Goal: Task Accomplishment & Management: Use online tool/utility

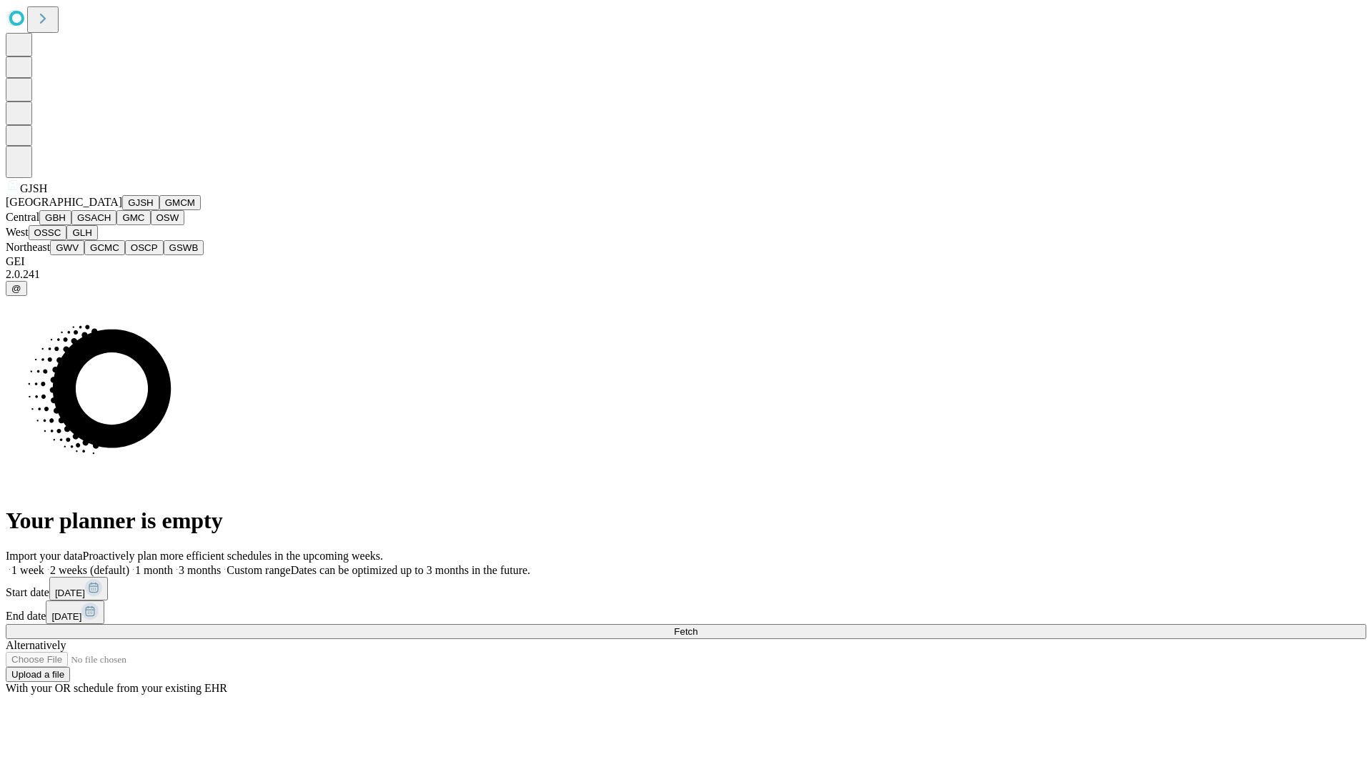
click at [122, 210] on button "GJSH" at bounding box center [140, 202] width 37 height 15
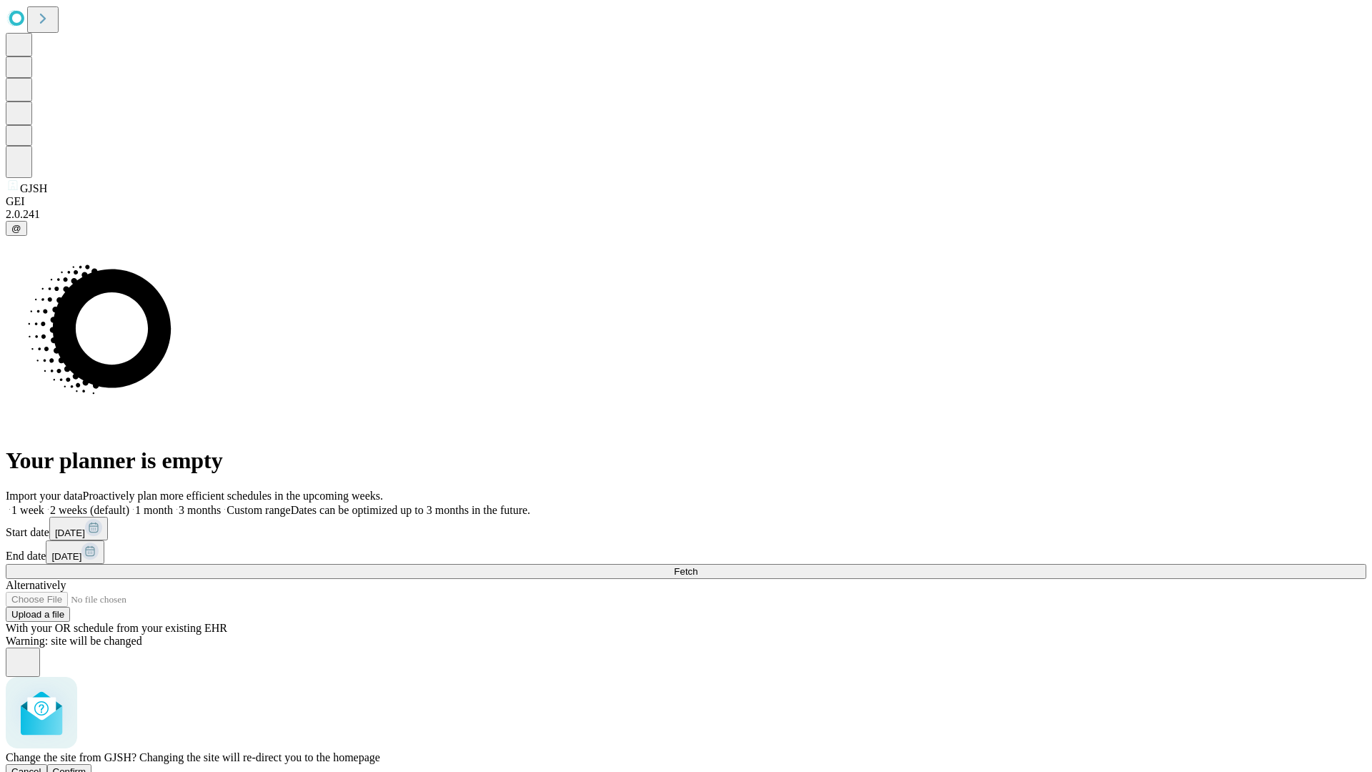
click at [86, 766] on span "Confirm" at bounding box center [70, 771] width 34 height 11
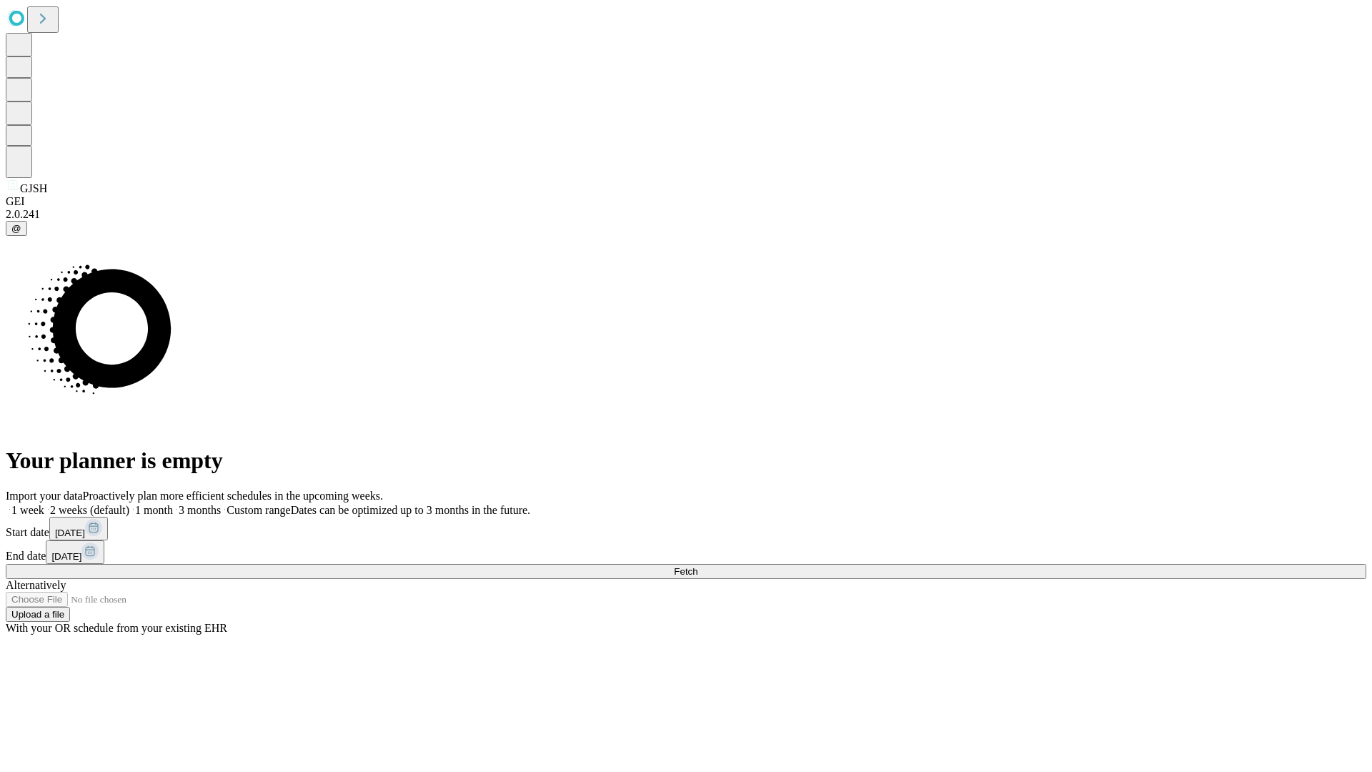
click at [129, 504] on label "2 weeks (default)" at bounding box center [86, 510] width 85 height 12
click at [697, 566] on span "Fetch" at bounding box center [686, 571] width 24 height 11
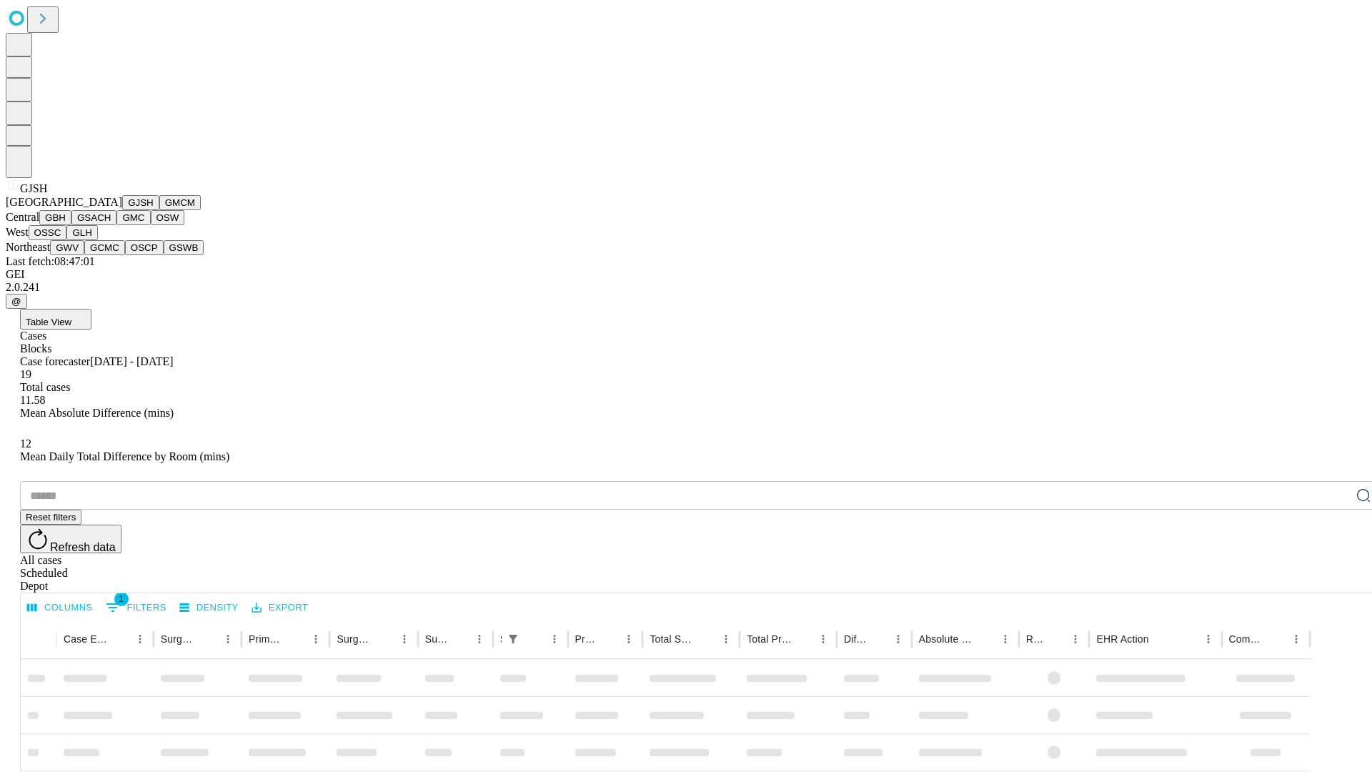
click at [159, 210] on button "GMCM" at bounding box center [179, 202] width 41 height 15
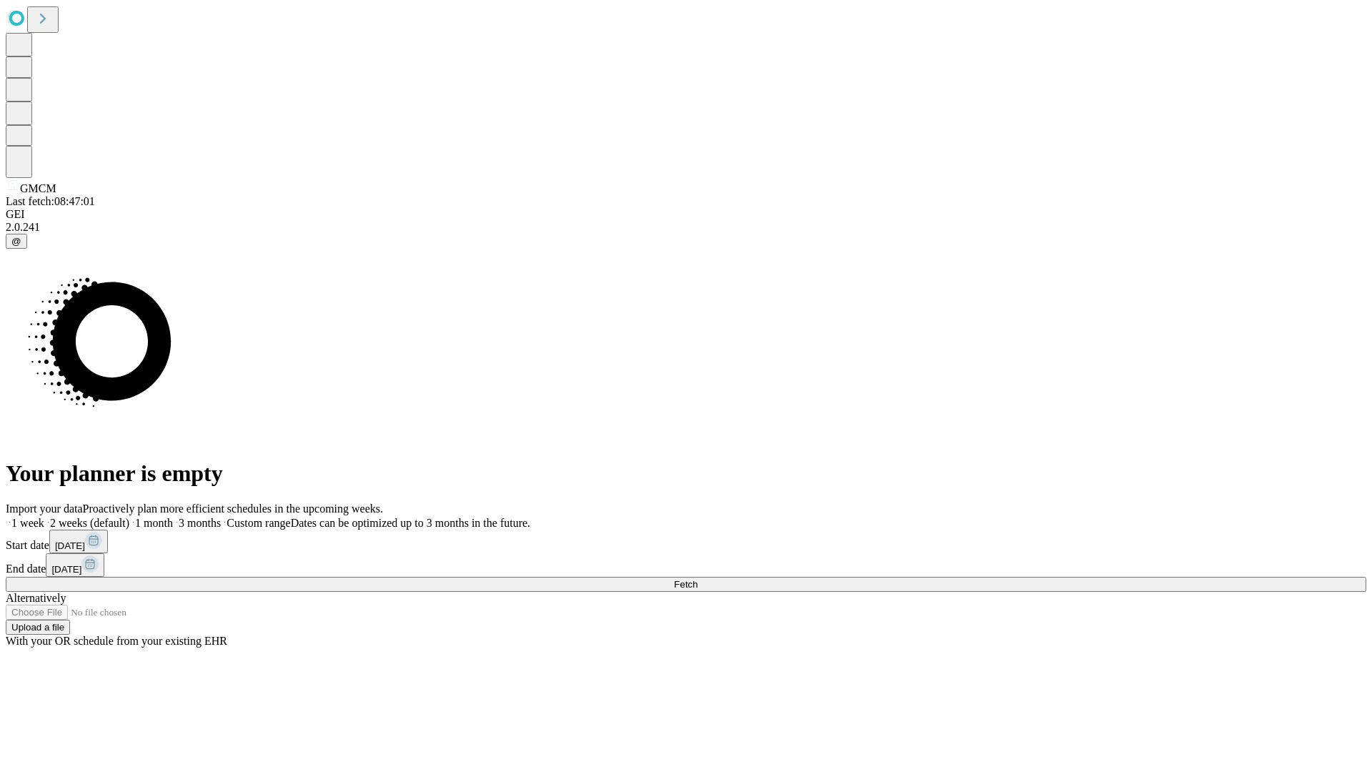
click at [697, 579] on span "Fetch" at bounding box center [686, 584] width 24 height 11
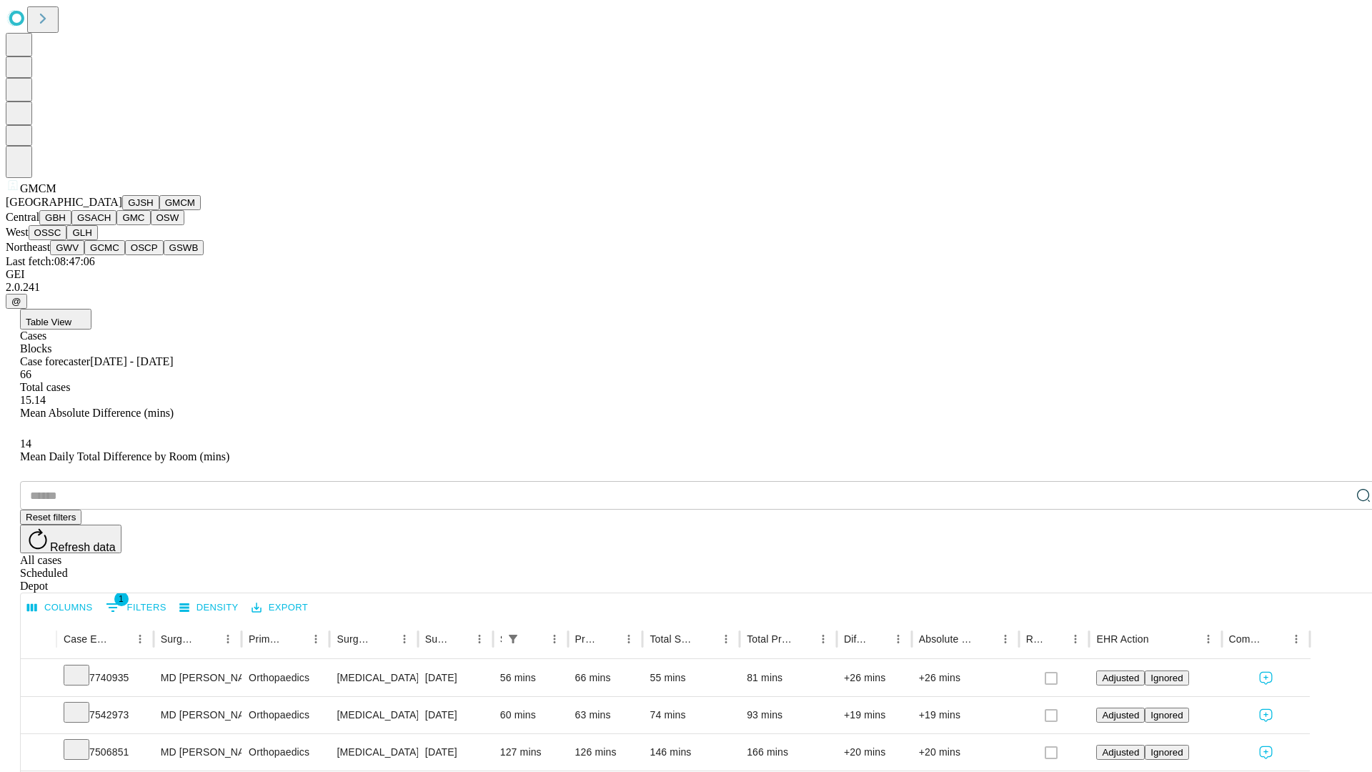
click at [71, 225] on button "GBH" at bounding box center [55, 217] width 32 height 15
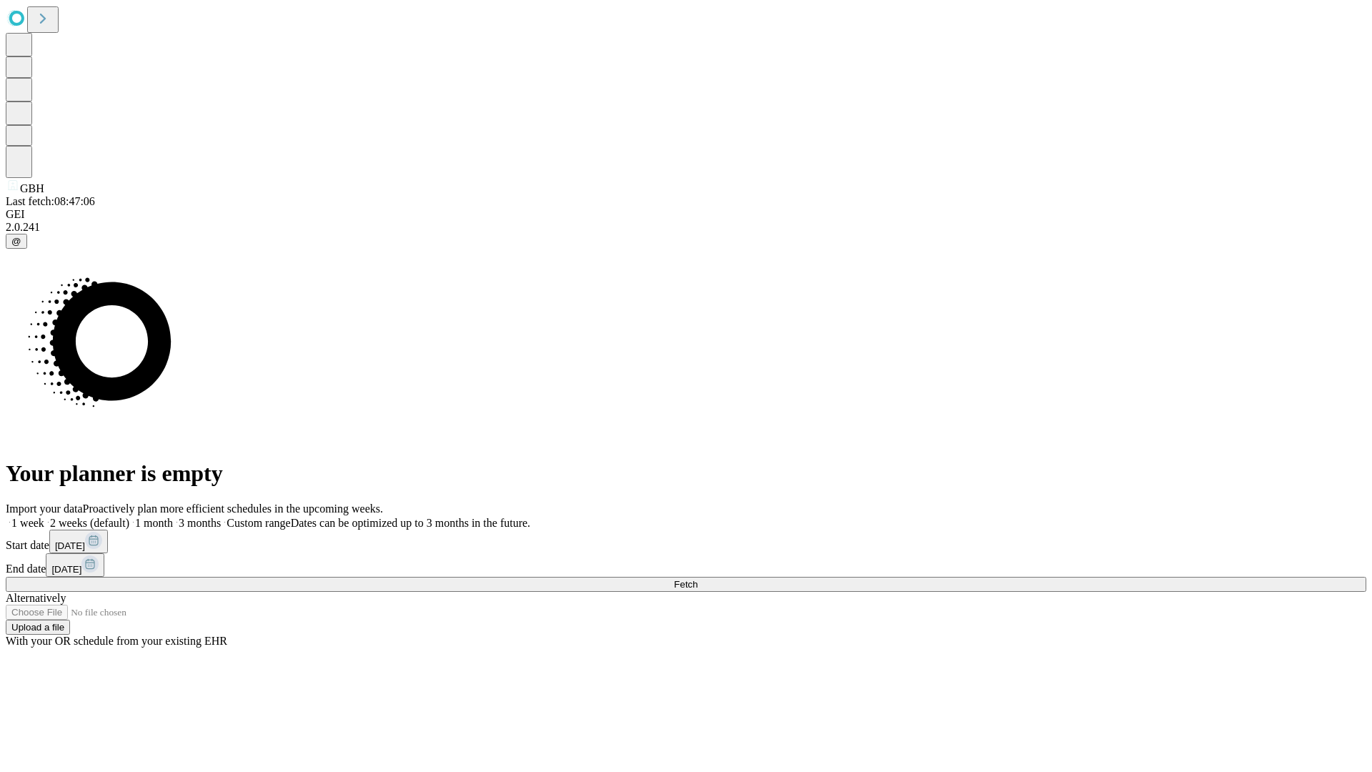
click at [129, 517] on label "2 weeks (default)" at bounding box center [86, 523] width 85 height 12
click at [697, 579] on span "Fetch" at bounding box center [686, 584] width 24 height 11
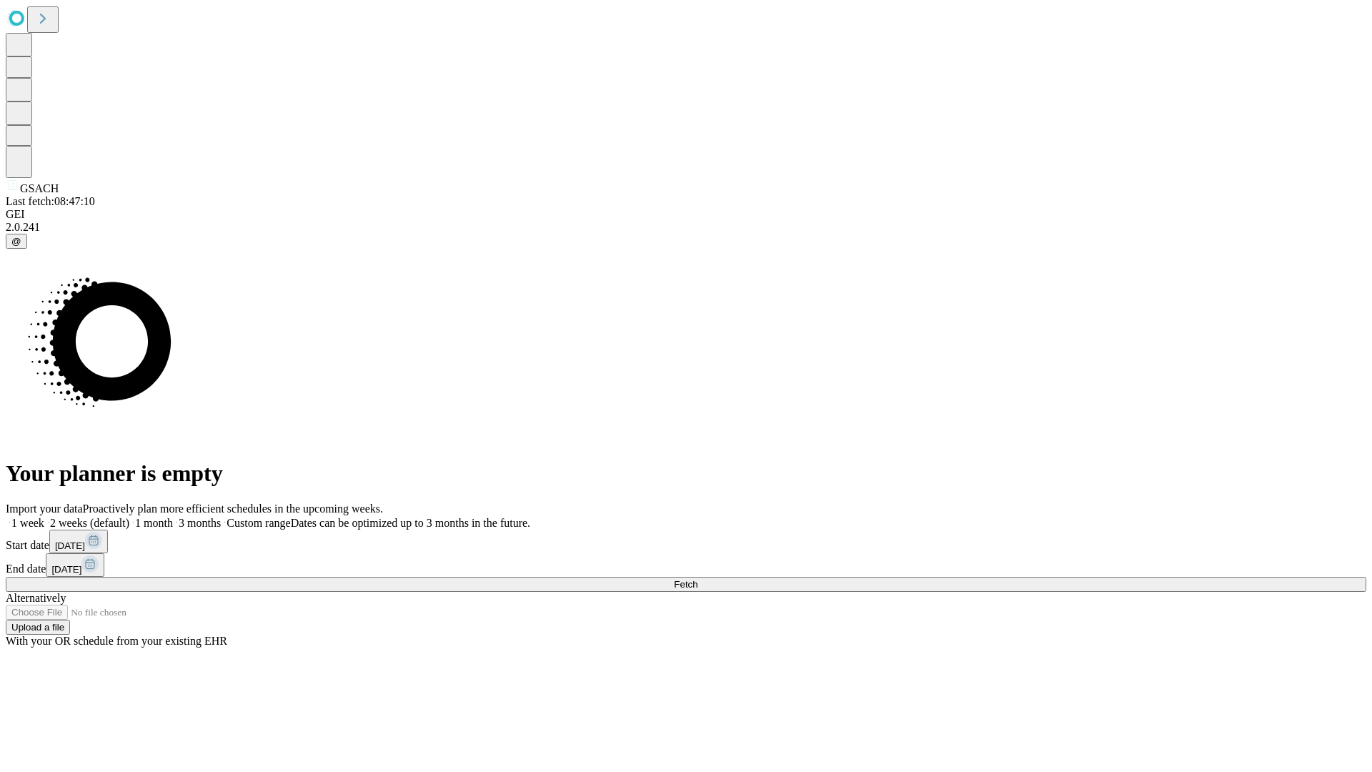
click at [129, 517] on label "2 weeks (default)" at bounding box center [86, 523] width 85 height 12
click at [697, 579] on span "Fetch" at bounding box center [686, 584] width 24 height 11
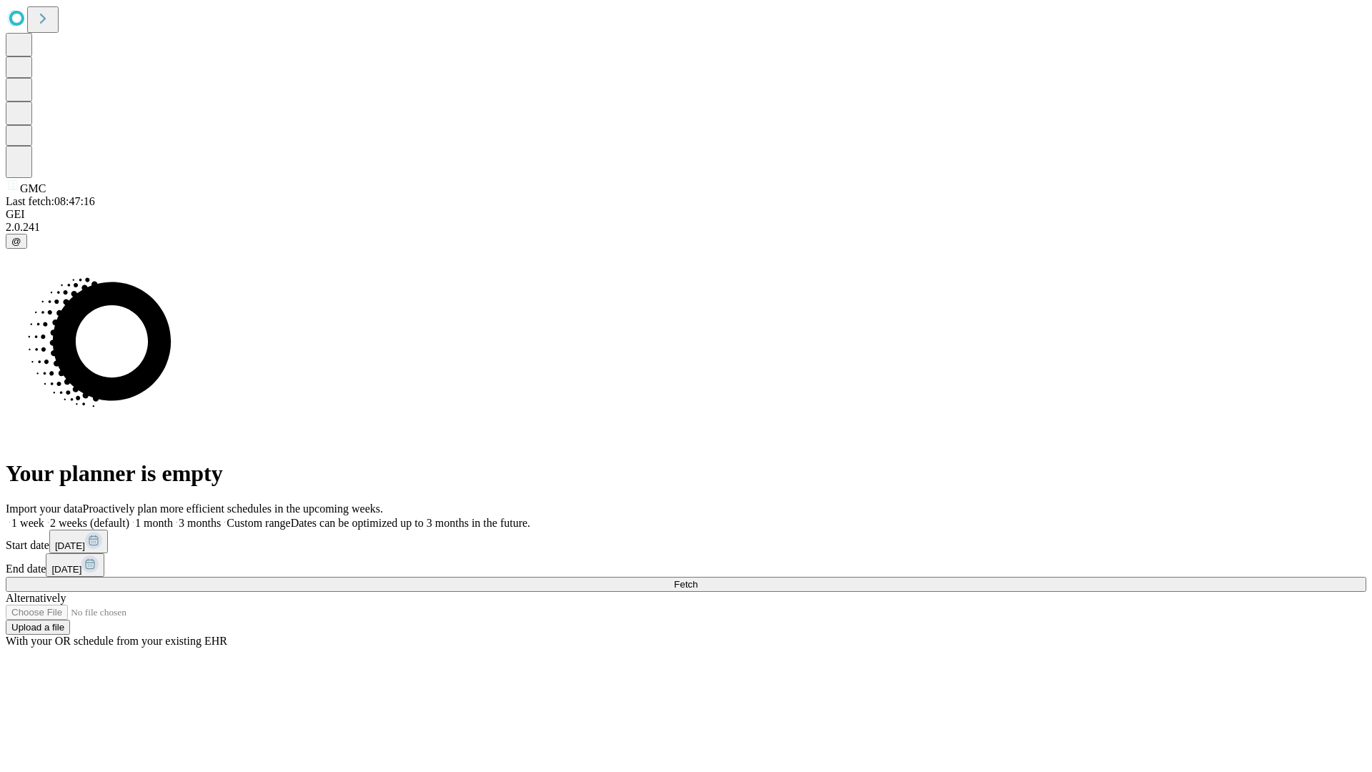
click at [129, 517] on label "2 weeks (default)" at bounding box center [86, 523] width 85 height 12
click at [697, 579] on span "Fetch" at bounding box center [686, 584] width 24 height 11
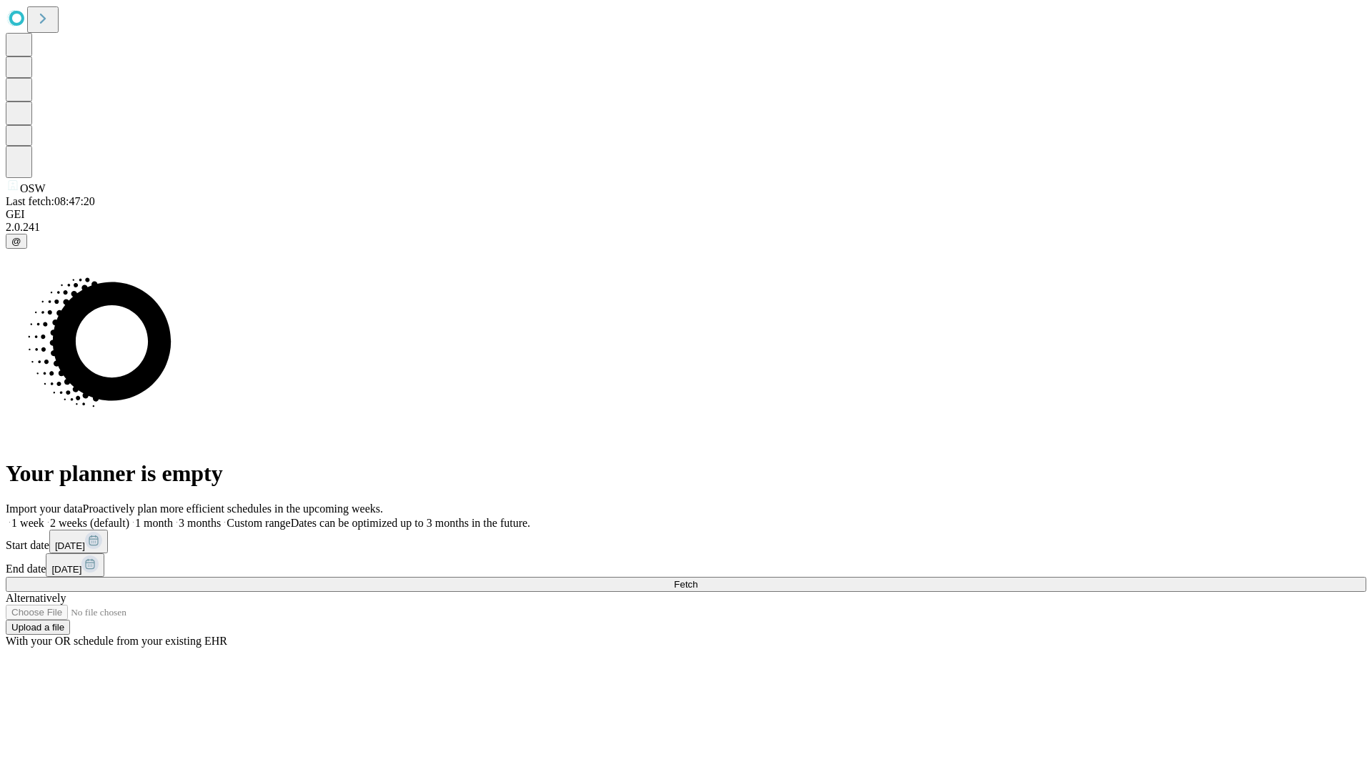
click at [697, 579] on span "Fetch" at bounding box center [686, 584] width 24 height 11
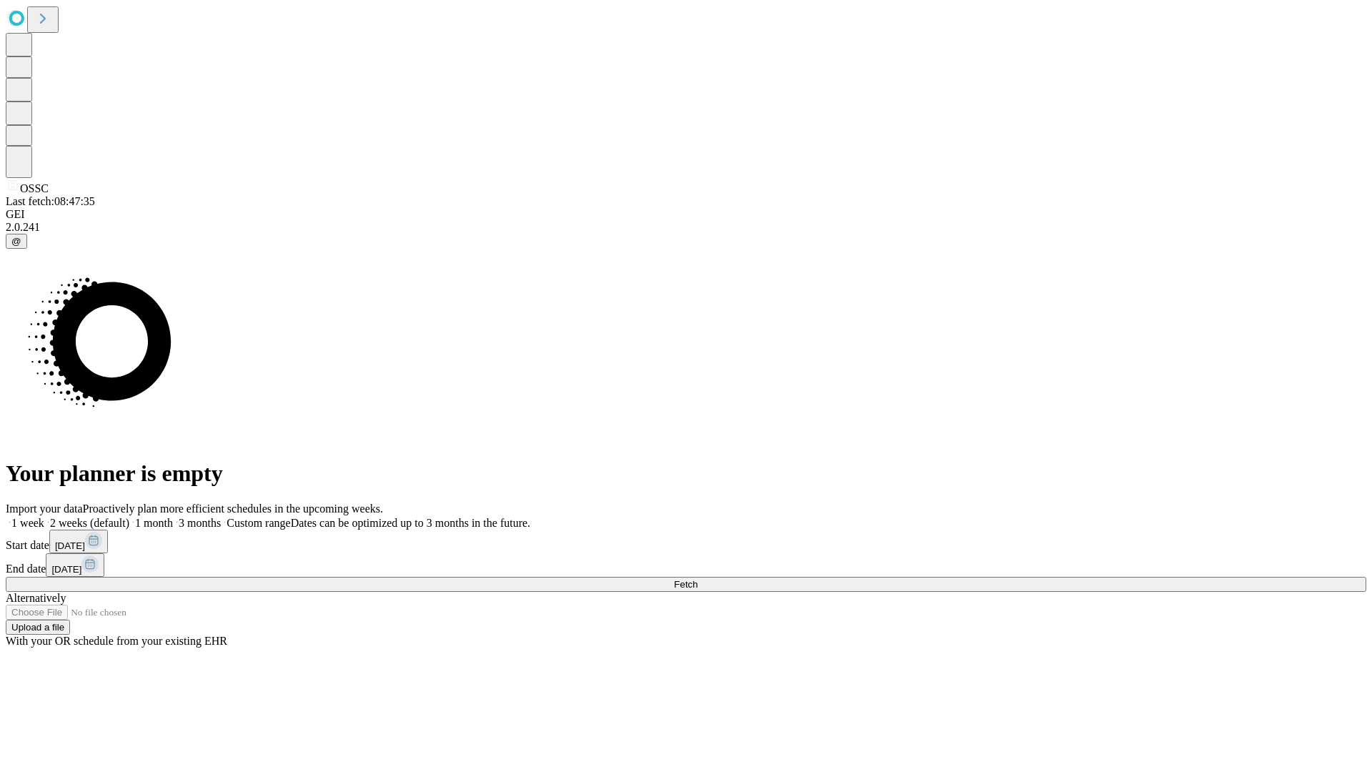
click at [697, 579] on span "Fetch" at bounding box center [686, 584] width 24 height 11
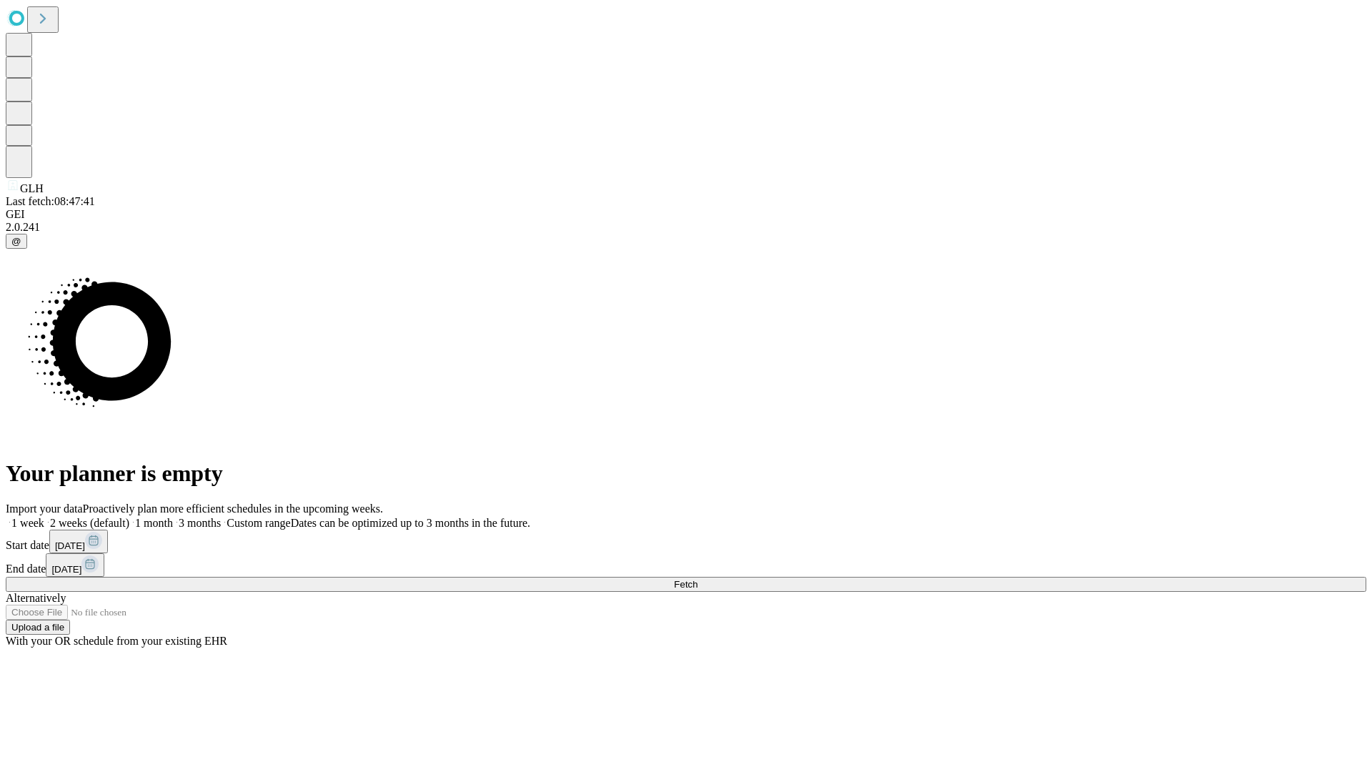
click at [129, 517] on label "2 weeks (default)" at bounding box center [86, 523] width 85 height 12
click at [697, 579] on span "Fetch" at bounding box center [686, 584] width 24 height 11
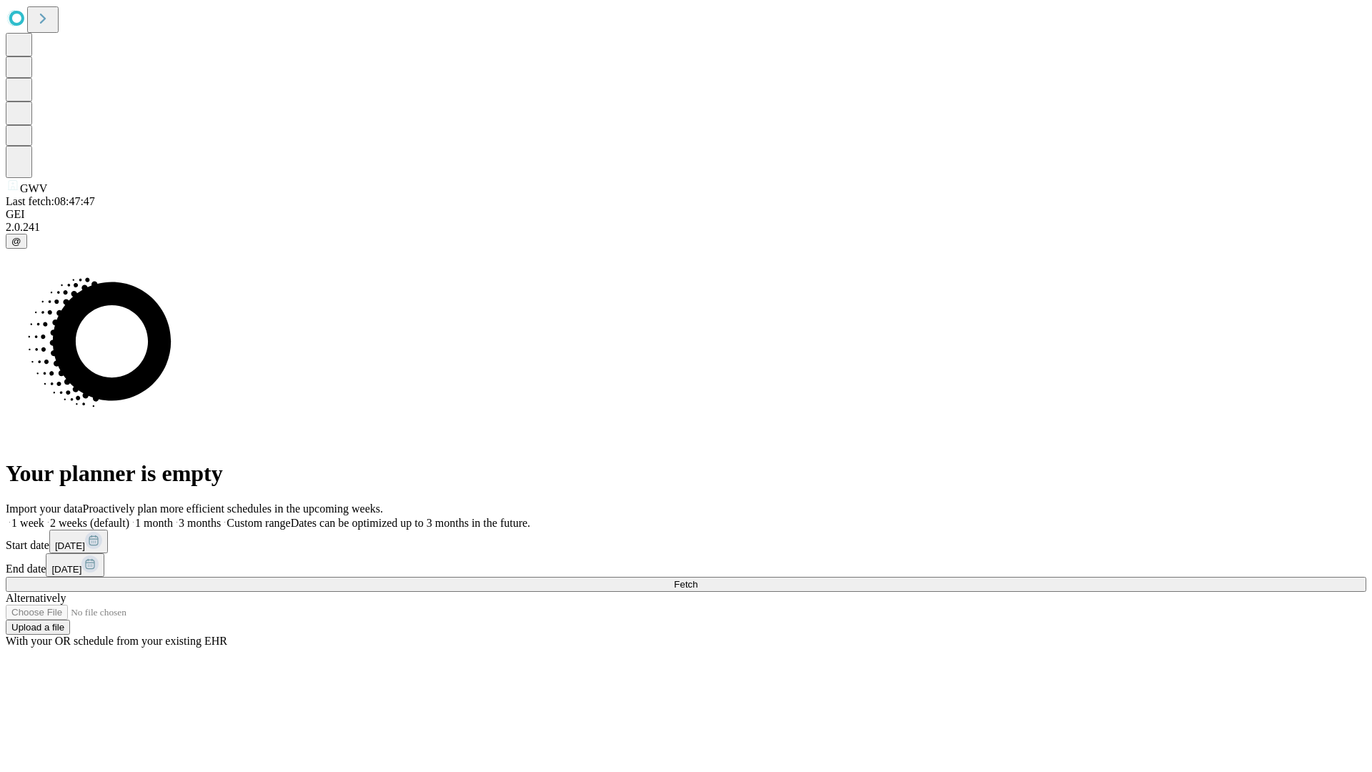
click at [697, 579] on span "Fetch" at bounding box center [686, 584] width 24 height 11
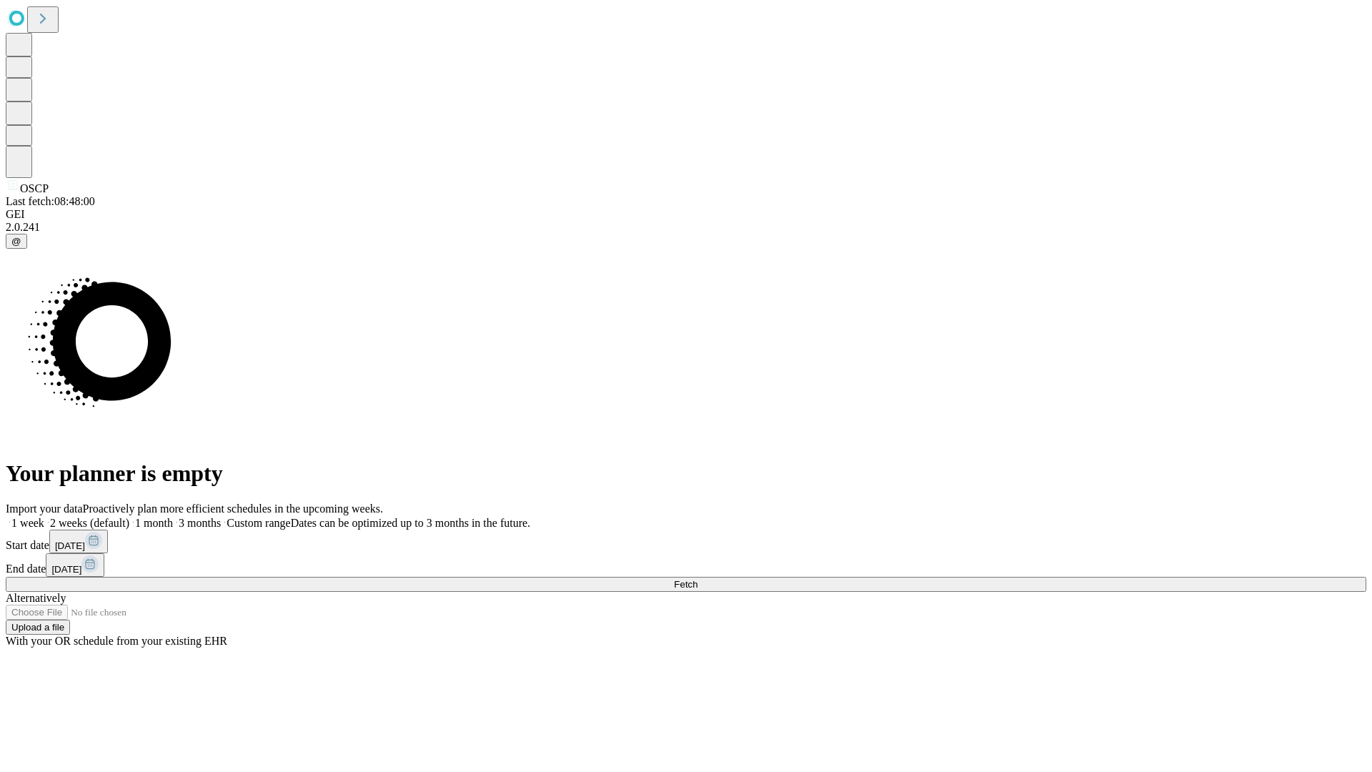
click at [129, 517] on label "2 weeks (default)" at bounding box center [86, 523] width 85 height 12
click at [697, 579] on span "Fetch" at bounding box center [686, 584] width 24 height 11
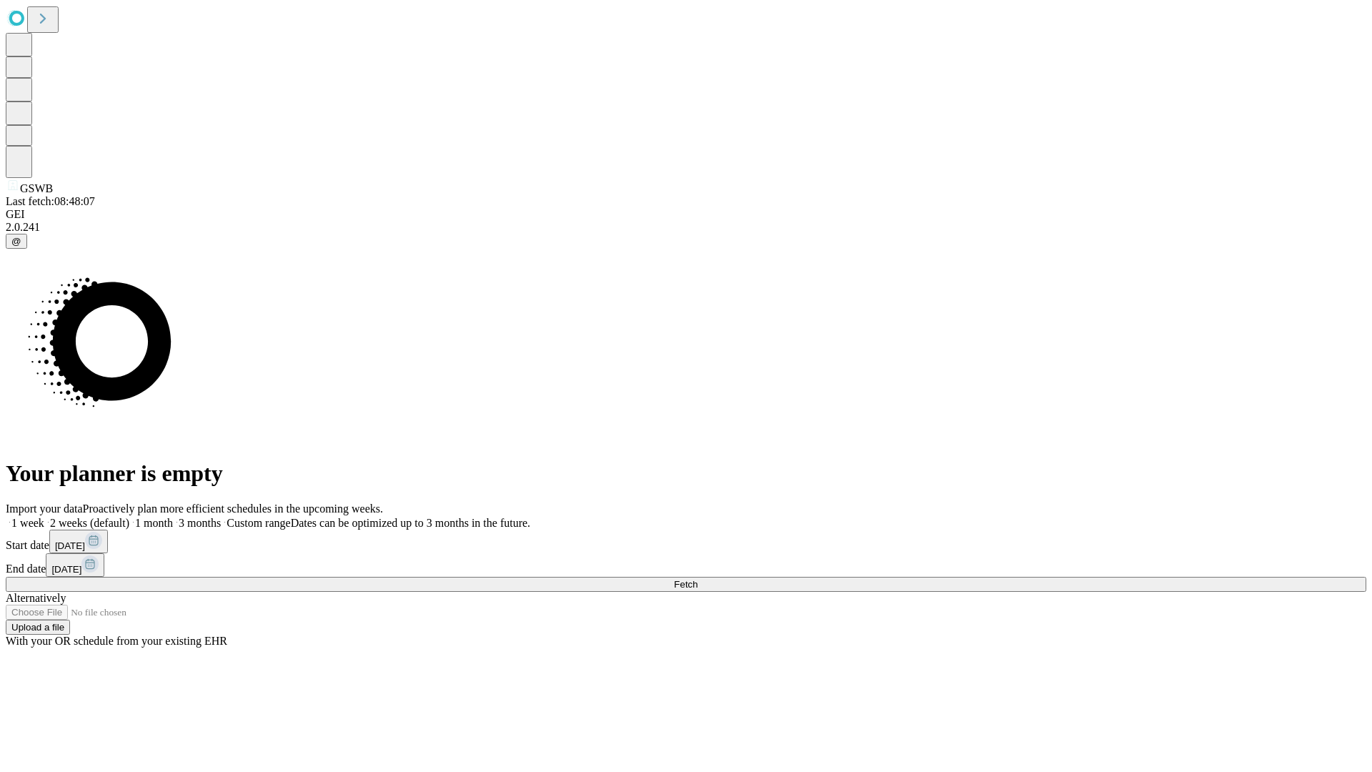
click at [129, 517] on label "2 weeks (default)" at bounding box center [86, 523] width 85 height 12
click at [697, 579] on span "Fetch" at bounding box center [686, 584] width 24 height 11
